Goal: Task Accomplishment & Management: Manage account settings

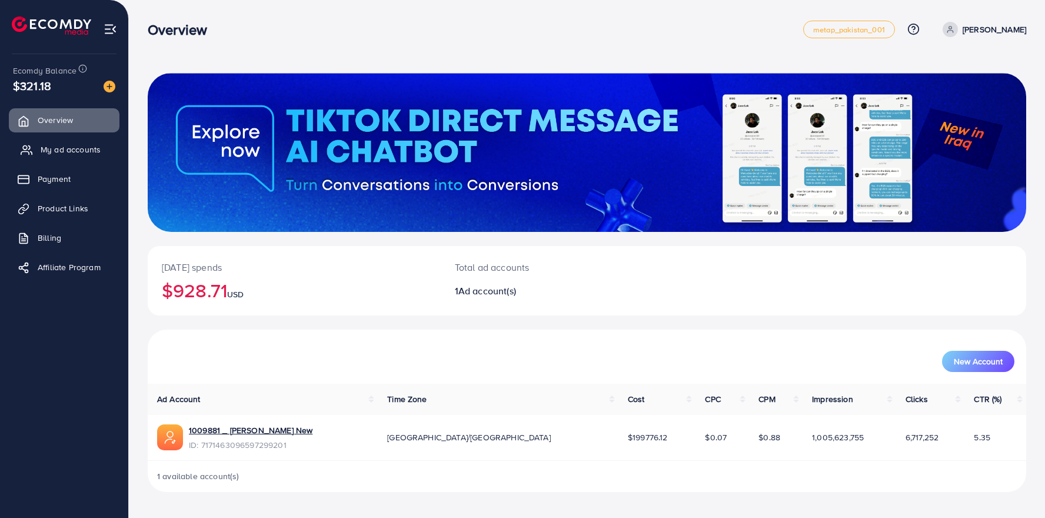
click at [52, 151] on span "My ad accounts" at bounding box center [71, 150] width 60 height 12
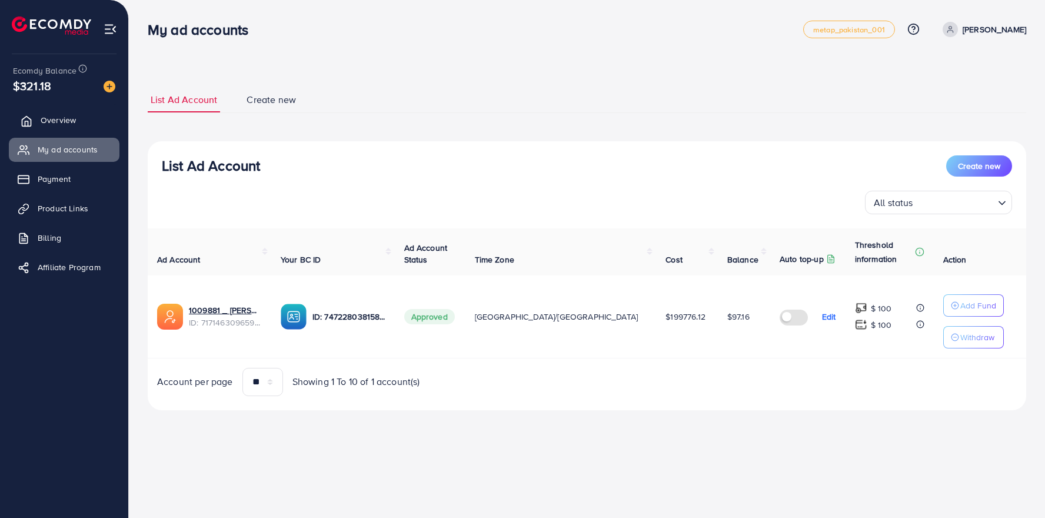
click at [69, 118] on span "Overview" at bounding box center [58, 120] width 35 height 12
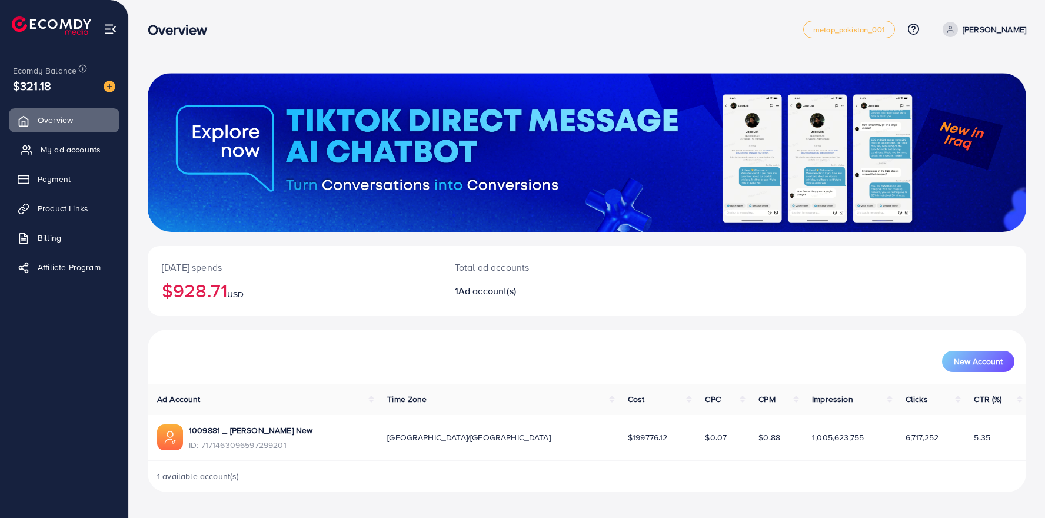
click at [72, 150] on span "My ad accounts" at bounding box center [71, 150] width 60 height 12
